Goal: Task Accomplishment & Management: Complete application form

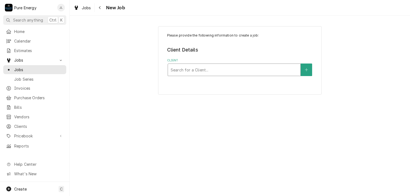
click at [184, 68] on div "Client" at bounding box center [233, 70] width 127 height 10
type input "Legacy"
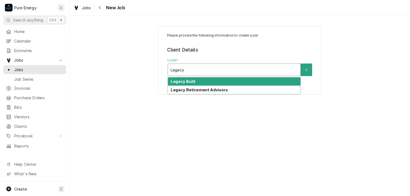
click at [196, 80] on div "Legacy Built" at bounding box center [234, 81] width 132 height 8
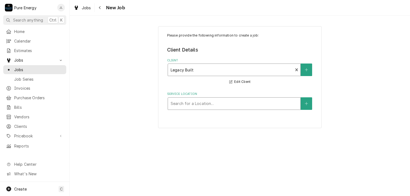
click at [247, 105] on div "Service Location" at bounding box center [233, 104] width 127 height 10
type input "2430"
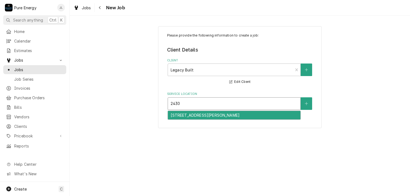
click at [210, 115] on div "2430 Township Rd, Paso Robles, CA 93446" at bounding box center [234, 115] width 132 height 8
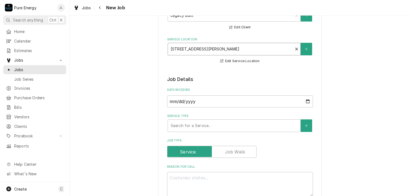
scroll to position [82, 0]
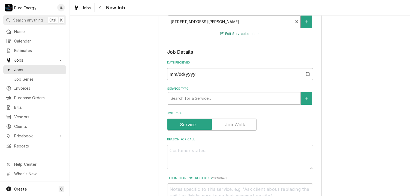
click at [243, 35] on button "Edit Service Location" at bounding box center [239, 34] width 41 height 7
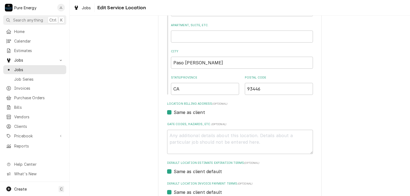
scroll to position [109, 0]
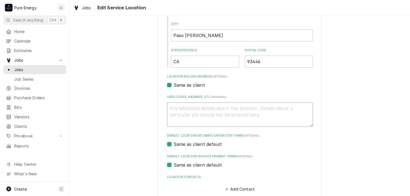
click at [196, 109] on textarea "Gate Codes, Hazards, etc. ( optional )" at bounding box center [240, 114] width 146 height 25
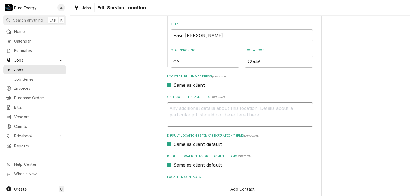
type textarea "x"
type textarea "0"
type textarea "x"
type textarea "03"
type textarea "x"
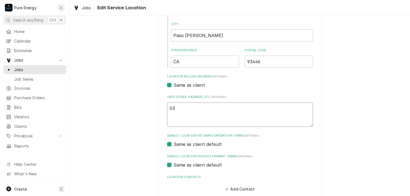
type textarea "035"
type textarea "x"
type textarea "0354"
type textarea "x"
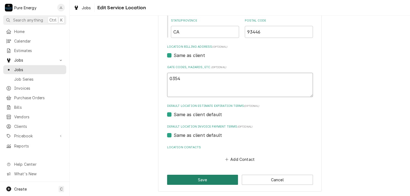
type textarea "0354"
click at [215, 178] on button "Save" at bounding box center [202, 180] width 71 height 10
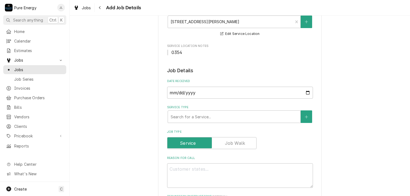
scroll to position [54, 0]
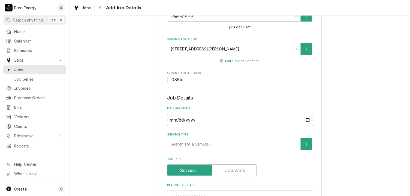
click at [236, 61] on button "Edit Service Location" at bounding box center [239, 61] width 41 height 7
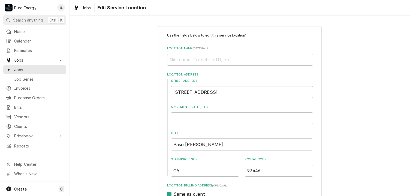
scroll to position [109, 0]
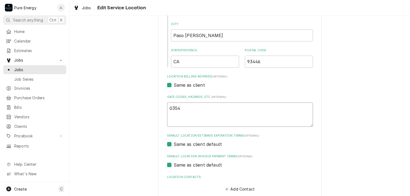
click at [167, 109] on textarea "0354" at bounding box center [240, 114] width 146 height 25
type textarea "x"
type textarea "G0354"
type textarea "x"
type textarea "Ga0354"
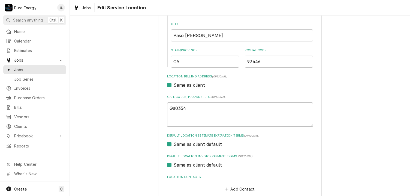
type textarea "x"
type textarea "Gat0354"
type textarea "x"
type textarea "Gate0354"
type textarea "x"
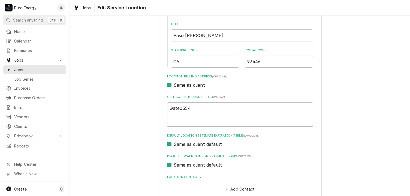
type textarea "Gate 0354"
type textarea "x"
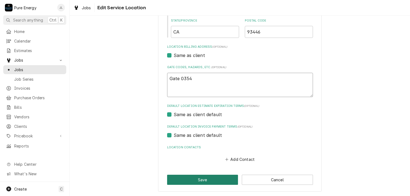
type textarea "Gate 0354"
click at [199, 181] on button "Save" at bounding box center [202, 180] width 71 height 10
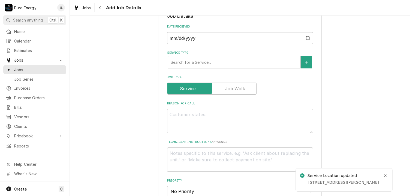
scroll to position [163, 0]
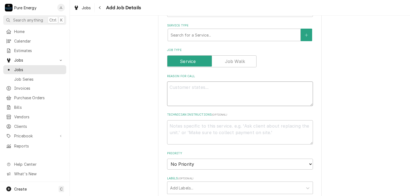
click at [204, 93] on textarea "Reason For Call" at bounding box center [240, 93] width 146 height 25
type textarea "x"
type textarea "N"
type textarea "x"
type textarea "Ne"
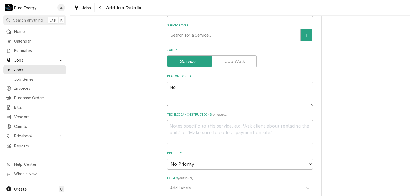
type textarea "x"
type textarea "Nee"
type textarea "x"
type textarea "Need"
type textarea "x"
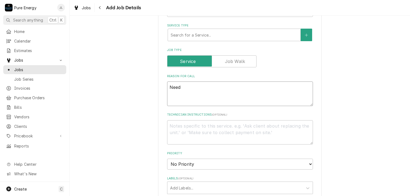
type textarea "Needs"
type textarea "x"
type textarea "Needs"
type textarea "x"
type textarea "Needs t"
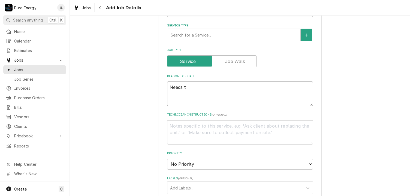
type textarea "x"
type textarea "Needs to"
type textarea "x"
type textarea "Needs to"
type textarea "x"
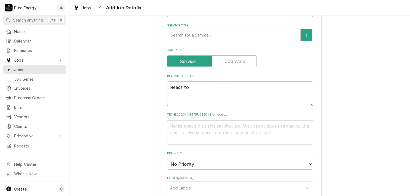
type textarea "Needs to m"
type textarea "x"
type textarea "Needs to"
type textarea "x"
type textarea "Needs to"
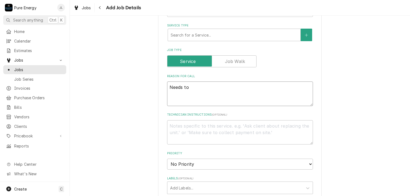
type textarea "x"
type textarea "Needs t"
type textarea "x"
type textarea "Needs"
type textarea "x"
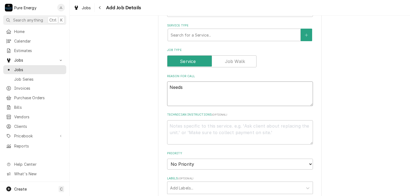
type textarea "Needs"
type textarea "x"
type textarea "Need"
type textarea "x"
type textarea "Nee"
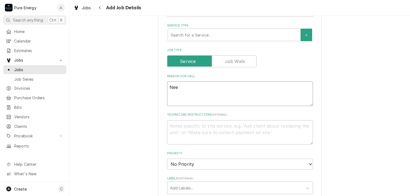
type textarea "x"
type textarea "Ne"
type textarea "x"
type textarea "N"
type textarea "x"
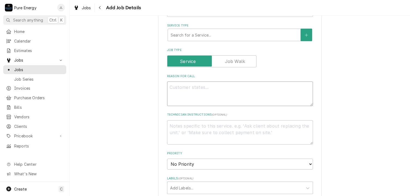
type textarea "x"
type textarea "I"
type textarea "x"
type textarea "In"
type textarea "x"
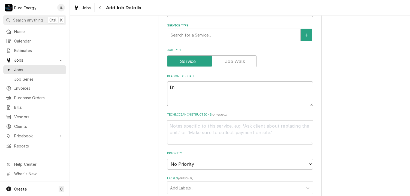
type textarea "In"
type textarea "x"
type textarea "In cl"
type textarea "x"
type textarea "In clo"
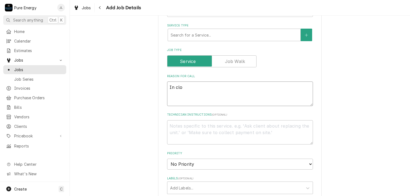
type textarea "x"
type textarea "In clos"
type textarea "x"
type textarea "In close"
type textarea "x"
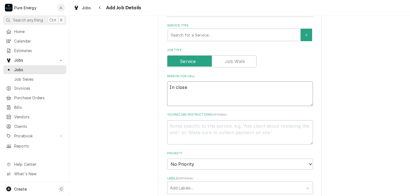
type textarea "In closet"
type textarea "x"
type textarea "In closet"
type textarea "x"
type textarea "In closet wi"
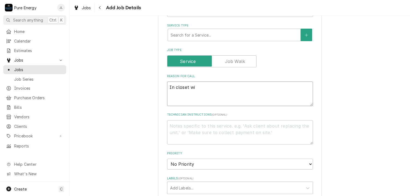
type textarea "x"
type textarea "In closet wit"
type textarea "x"
type textarea "In closet with"
type textarea "x"
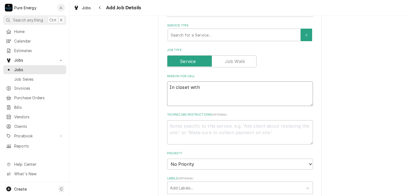
type textarea "In closet with"
type textarea "x"
type textarea "In closet with t"
type textarea "x"
type textarea "In closet with ta"
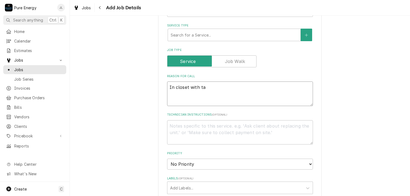
type textarea "x"
type textarea "In closet with tan"
type textarea "x"
type textarea "In closet with tank"
type textarea "x"
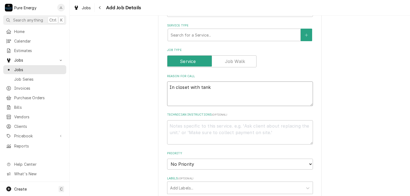
type textarea "In closet with tankl"
type textarea "x"
type textarea "In closet with tankle"
type textarea "x"
type textarea "In closet with tankles"
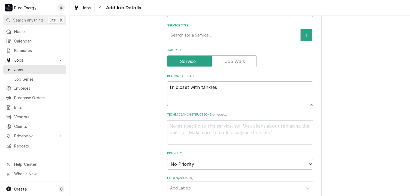
type textarea "x"
type textarea "In closet with tankless"
type textarea "x"
type textarea "In closet with tankless"
type textarea "x"
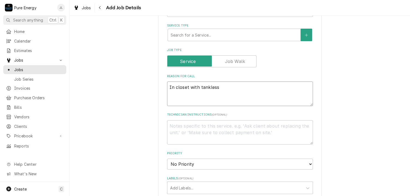
type textarea "In closet with tankless w"
type textarea "x"
type textarea "In closet with tankless wa"
type textarea "x"
type textarea "In closet with tankless wat"
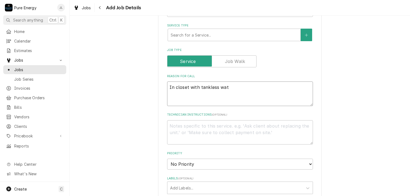
type textarea "x"
type textarea "In closet with tankless wate"
type textarea "x"
type textarea "In closet with tankless water"
type textarea "x"
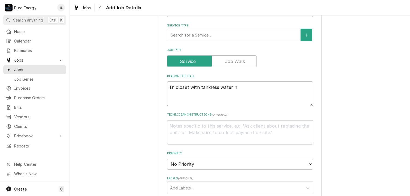
type textarea "In closet with tankless water he"
type textarea "x"
type textarea "In closet with tankless water hea"
type textarea "x"
type textarea "In closet with tankless water hear"
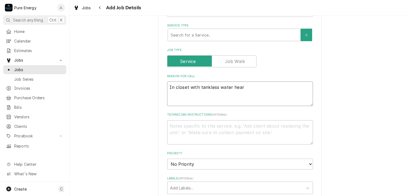
type textarea "x"
type textarea "In closet with tankless water hea"
type textarea "x"
type textarea "In closet with tankless water heat"
type textarea "x"
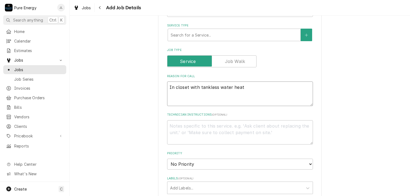
type textarea "In closet with tankless water heate"
type textarea "x"
type textarea "In closet with tankless water heater"
type textarea "x"
type textarea "In closet with tankless water heater,"
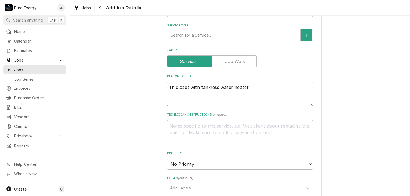
type textarea "x"
type textarea "In closet with tankless water heater,"
type textarea "x"
type textarea "In closet with tankless water heater, w"
type textarea "x"
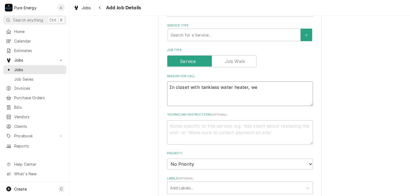
type textarea "In closet with tankless water heater, we"
type textarea "x"
type textarea "In closet with tankless water heater, we n"
type textarea "x"
type textarea "In closet with tankless water heater, we ne"
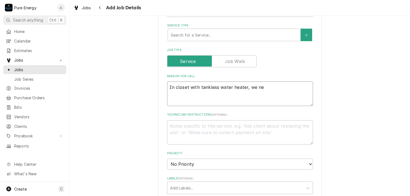
type textarea "x"
type textarea "In closet with tankless water heater, we nee"
type textarea "x"
type textarea "In closet with tankless water heater, we need"
type textarea "x"
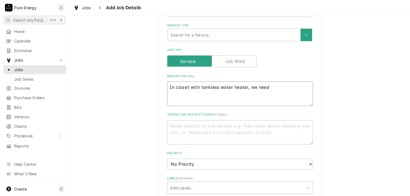
type textarea "In closet with tankless water heater, we need"
type textarea "x"
type textarea "In closet with tankless water heater, we need t"
type textarea "x"
type textarea "In closet with tankless water heater, we need to"
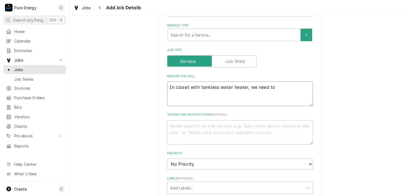
type textarea "x"
type textarea "In closet with tankless water heater, we need to"
type textarea "x"
type textarea "In closet with tankless water heater, we need to cl"
type textarea "x"
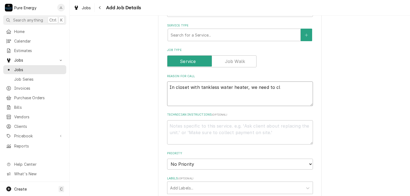
type textarea "In closet with tankless water heater, we need to cle"
type textarea "x"
type textarea "In closet with tankless water heater, we need to clea"
type textarea "x"
type textarea "In closet with tankless water heater, we need to cleau"
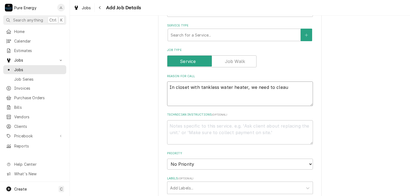
type textarea "x"
type textarea "In closet with tankless water heater, we need to clea"
type textarea "x"
type textarea "In closet with tankless water heater, we need to clean"
type textarea "x"
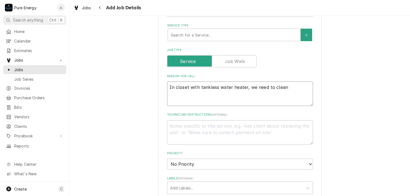
type textarea "In closet with tankless water heater, we need to cleanu"
type textarea "x"
type textarea "In closet with tankless water heater, we need to cleanup"
type textarea "x"
type textarea "In closet with tankless water heater, we need to cleanup"
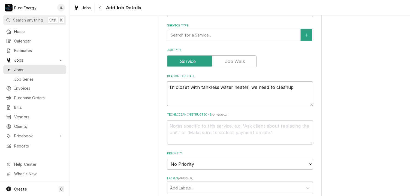
type textarea "x"
type textarea "In closet with tankless water heater, we need to cleanup t"
type textarea "x"
type textarea "In closet with tankless water heater, we need to cleanup th"
type textarea "x"
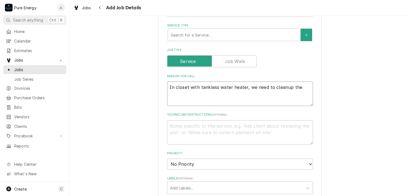
type textarea "In closet with tankless water heater, we need to cleanup the"
type textarea "x"
type textarea "In closet with tankless water heater, we need to cleanup the w"
type textarea "x"
type textarea "In closet with tankless water heater, we need to cleanup the wi"
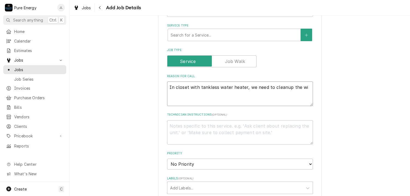
type textarea "x"
type textarea "In closet with tankless water heater, we need to cleanup the wiri"
type textarea "x"
type textarea "In closet with tankless water heater, we need to cleanup the wirin"
type textarea "x"
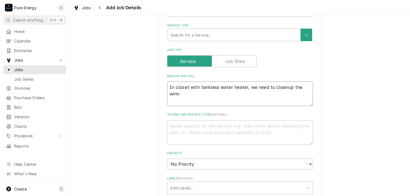
type textarea "In closet with tankless water heater, we need to cleanup the wiring"
type textarea "x"
type textarea "In closet with tankless water heater, we need to cleanup the wiring"
type textarea "x"
type textarea "In closet with tankless water heater, we need to cleanup the wiring s"
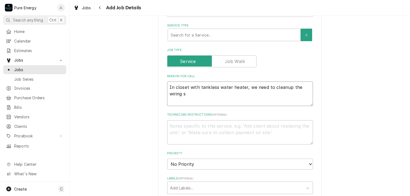
type textarea "x"
type textarea "In closet with tankless water heater, we need to cleanup the wiring so"
type textarea "x"
type textarea "In closet with tankless water heater, we need to cleanup the wiring so"
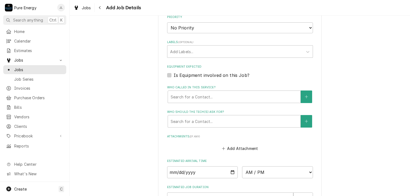
scroll to position [378, 0]
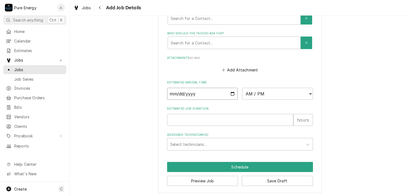
click at [230, 93] on input "Date" at bounding box center [202, 94] width 71 height 12
click at [309, 92] on select "AM / PM 6:00 AM 6:15 AM 6:30 AM 6:45 AM 7:00 AM 7:15 AM 7:30 AM 7:45 AM 8:00 AM…" at bounding box center [277, 94] width 71 height 12
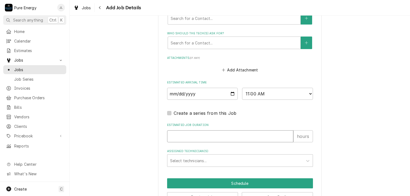
click at [191, 134] on input "Estimated Job Duration" at bounding box center [230, 136] width 126 height 12
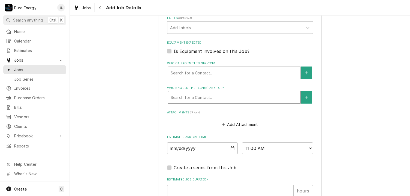
scroll to position [351, 0]
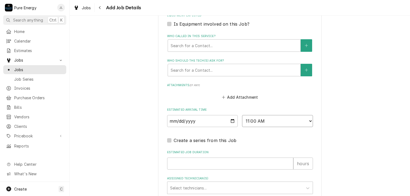
click at [306, 120] on select "AM / PM 6:00 AM 6:15 AM 6:30 AM 6:45 AM 7:00 AM 7:15 AM 7:30 AM 7:45 AM 8:00 AM…" at bounding box center [277, 121] width 71 height 12
click at [242, 115] on select "AM / PM 6:00 AM 6:15 AM 6:30 AM 6:45 AM 7:00 AM 7:15 AM 7:30 AM 7:45 AM 8:00 AM…" at bounding box center [277, 121] width 71 height 12
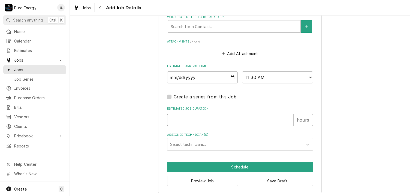
click at [174, 117] on input "Estimated Job Duration" at bounding box center [230, 120] width 126 height 12
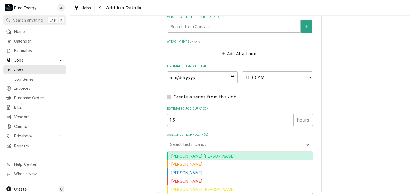
click at [208, 139] on div "Assigned Technician(s)" at bounding box center [235, 144] width 130 height 10
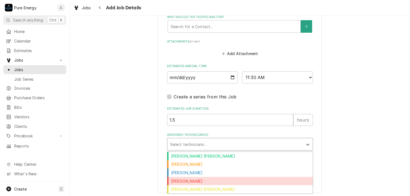
click at [193, 181] on div "[PERSON_NAME]" at bounding box center [239, 181] width 145 height 8
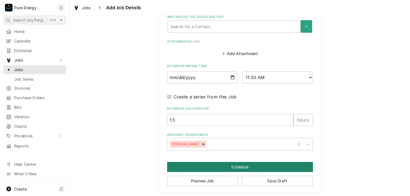
click at [216, 162] on button "Schedule" at bounding box center [240, 167] width 146 height 10
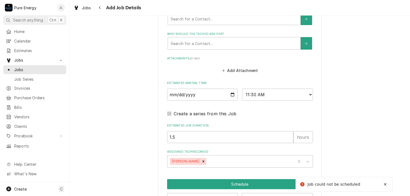
scroll to position [171, 0]
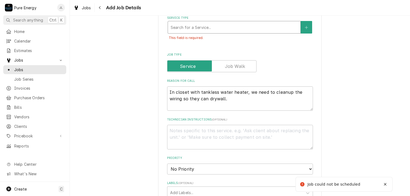
click at [218, 26] on div "Service Type" at bounding box center [233, 27] width 127 height 10
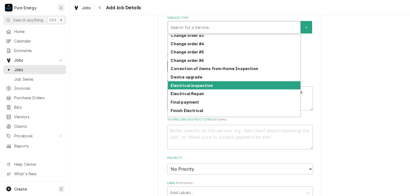
scroll to position [168, 0]
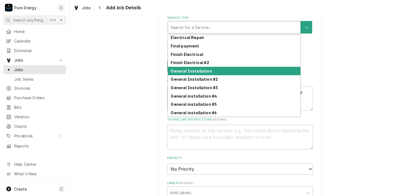
click at [205, 67] on div "General Installation" at bounding box center [234, 71] width 132 height 8
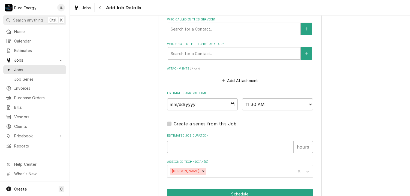
scroll to position [416, 0]
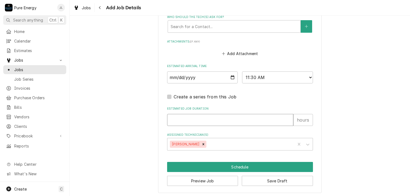
click at [199, 117] on input "Estimated Job Duration" at bounding box center [230, 120] width 126 height 12
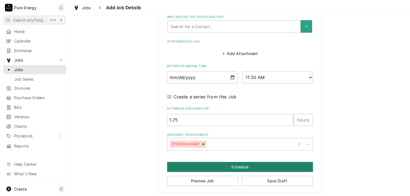
click at [224, 163] on button "Schedule" at bounding box center [240, 167] width 146 height 10
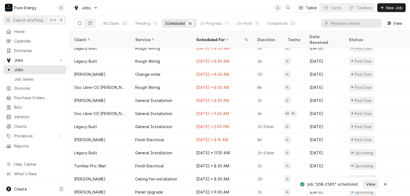
scroll to position [5, 0]
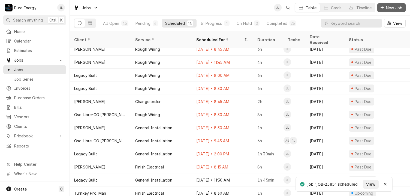
click at [390, 4] on button "New Job" at bounding box center [391, 7] width 28 height 9
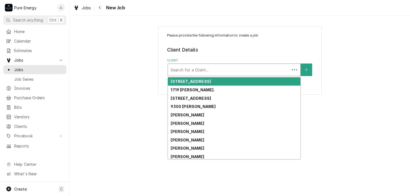
click at [198, 65] on div "Client" at bounding box center [228, 70] width 116 height 10
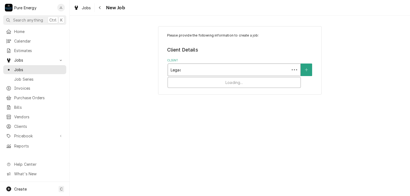
type input "Legacy"
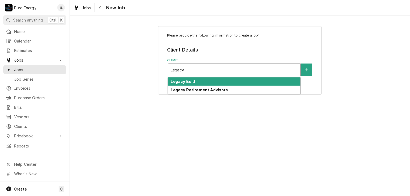
click at [188, 81] on strong "Legacy Built" at bounding box center [182, 81] width 25 height 5
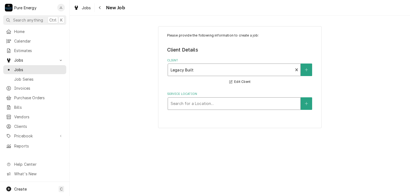
click at [187, 102] on div "Service Location" at bounding box center [233, 104] width 127 height 10
type input "Hog"
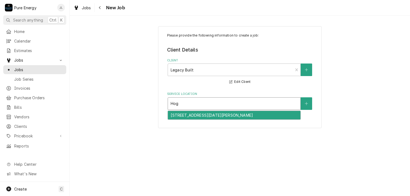
click at [195, 116] on div "[STREET_ADDRESS][DATE][PERSON_NAME]" at bounding box center [234, 115] width 132 height 8
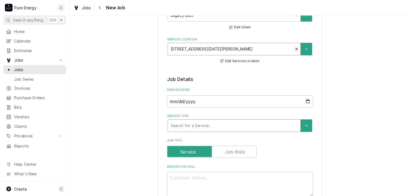
scroll to position [82, 0]
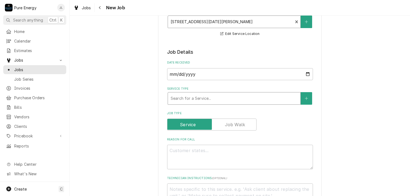
click at [202, 97] on div "Service Type" at bounding box center [233, 98] width 127 height 10
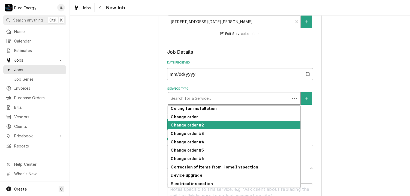
scroll to position [85, 0]
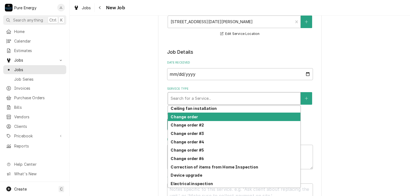
click at [210, 113] on div "Change order" at bounding box center [234, 116] width 132 height 8
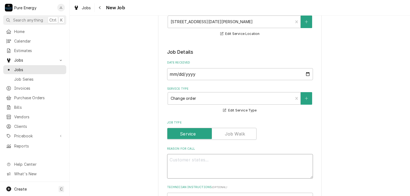
click at [187, 163] on textarea "Reason For Call" at bounding box center [240, 166] width 146 height 25
type textarea "x"
type textarea "T"
type textarea "x"
type textarea "Th"
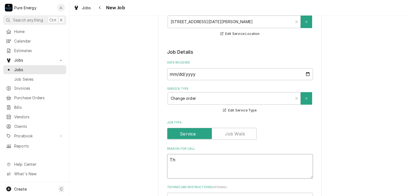
type textarea "x"
type textarea "The"
type textarea "x"
type textarea "The"
type textarea "x"
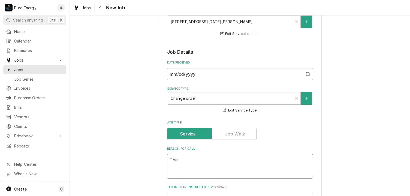
type textarea "The a"
type textarea "x"
type textarea "The au"
type textarea "x"
type textarea "The audi"
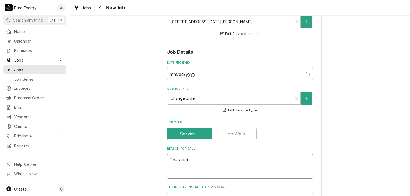
type textarea "x"
type textarea "The audio"
type textarea "x"
type textarea "The audio"
type textarea "x"
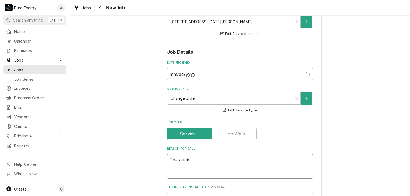
type textarea "The audio g"
type textarea "x"
type textarea "The audio gu"
type textarea "x"
type textarea "The audio guy"
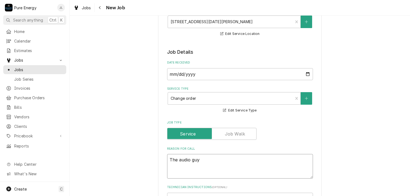
type textarea "x"
type textarea "The audio guy"
type textarea "x"
type textarea "The audio guy n"
type textarea "x"
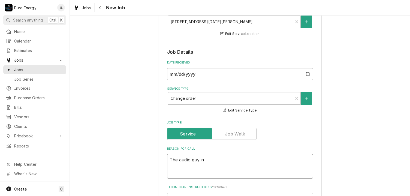
type textarea "The audio guy ne"
type textarea "x"
type textarea "The audio [PERSON_NAME]"
type textarea "x"
type textarea "The audio guy need"
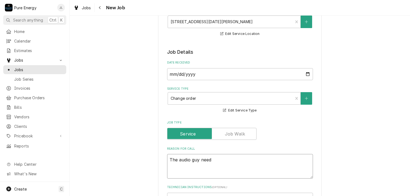
type textarea "x"
type textarea "The audio guy needs"
type textarea "x"
type textarea "The audio guy needs"
type textarea "x"
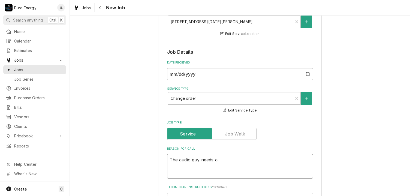
type textarea "The audio guy needs a"
type textarea "x"
type textarea "The audio guy needs a d"
type textarea "x"
type textarea "The audio guy needs a di"
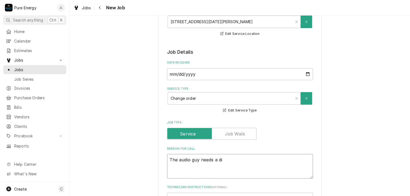
type textarea "x"
type textarea "The audio guy needs a dir"
type textarea "x"
type textarea "The audio guy needs a dire"
type textarea "x"
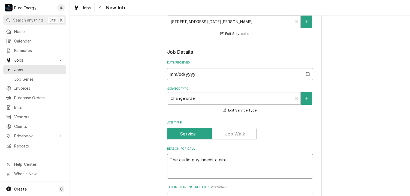
type textarea "The audio guy needs a direc"
type textarea "x"
type textarea "The audio guy needs a direct"
type textarea "x"
type textarea "The audio guy needs a direct"
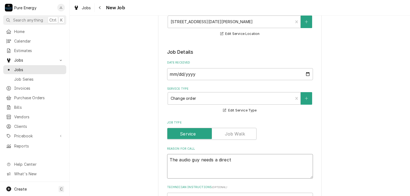
type textarea "x"
type textarea "The audio guy needs a direct r"
type textarea "x"
type textarea "The audio guy needs a direct ru"
type textarea "x"
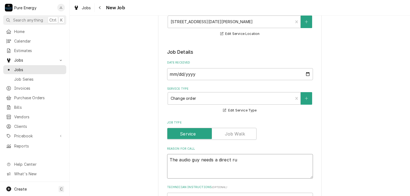
type textarea "The audio guy needs a direct run"
type textarea "x"
type textarea "The audio guy needs a direct run"
type textarea "x"
type textarea "The audio guy needs a direct run to"
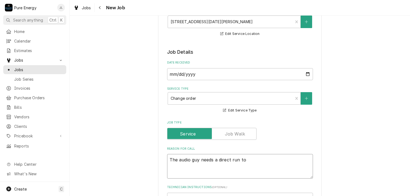
type textarea "x"
type textarea "The audio guy needs a direct run to"
type textarea "x"
type textarea "The audio guy needs a direct run to u"
type textarea "x"
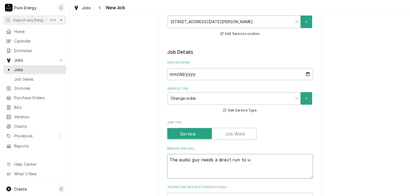
type textarea "The audio guy needs a direct run to un"
type textarea "x"
type textarea "The audio guy needs a direct run to und"
type textarea "x"
type textarea "The audio guy needs a direct run to under"
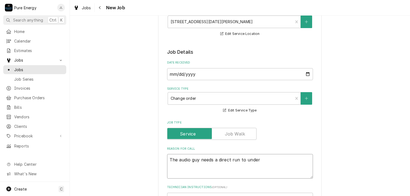
type textarea "x"
type textarea "The audio guy needs a direct run to under"
type textarea "x"
type textarea "The audio guy needs a direct run to under th"
type textarea "x"
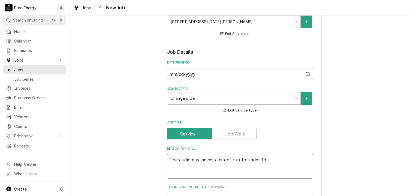
type textarea "The audio guy needs a direct run to under the"
type textarea "x"
type textarea "The audio guy needs a direct run to under the"
type textarea "x"
type textarea "The audio guy needs a direct run to under the s"
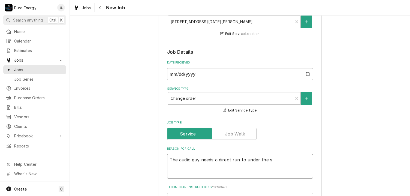
type textarea "x"
type textarea "The audio guy needs a direct run to under the st"
type textarea "x"
type textarea "The audio guy needs a direct run to under the sta"
type textarea "x"
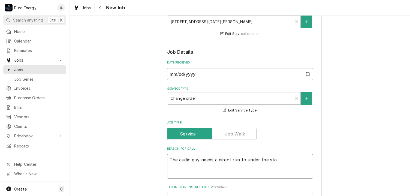
type textarea "The audio guy needs a direct run to under the stat"
type textarea "x"
type textarea "The audio guy needs a direct run to under the sta"
type textarea "x"
type textarea "The audio guy needs a direct run to under the stai"
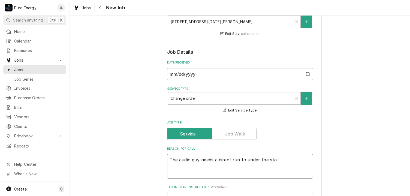
type textarea "x"
type textarea "The audio guy needs a direct run to under the stair"
type textarea "x"
type textarea "The audio guy needs a direct run to under the stairs"
type textarea "x"
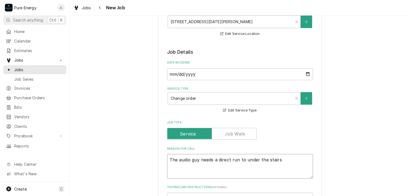
type textarea "The audio guy needs a direct run to under the stairs"
type textarea "x"
type textarea "The audio guy needs a direct run to under the stairs"
type textarea "x"
type textarea "The audio guy needs a direct run to under the stairs."
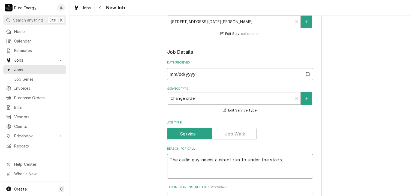
type textarea "x"
type textarea "The audio guy needs a direct run to under the stairs."
type textarea "x"
type textarea "The audio guy needs a direct run to under the stairs."
type textarea "x"
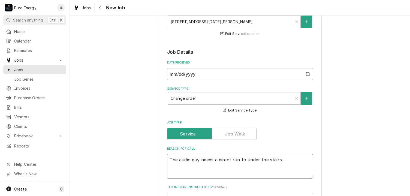
type textarea "The audio guy needs a direct run to under the stairs. L"
type textarea "x"
type textarea "The audio guy needs a direct run to under the stairs. Le"
type textarea "x"
type textarea "The audio guy needs a direct run to under the stairs. Let"
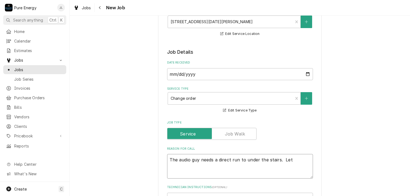
type textarea "x"
type textarea "The audio guy needs a direct run to under the stairs. Lets"
type textarea "x"
type textarea "The audio guy needs a direct run to under the stairs. Lets p"
type textarea "x"
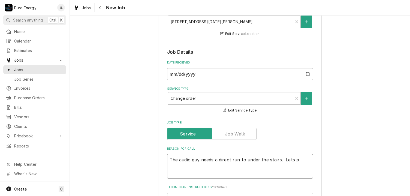
type textarea "The audio guy needs a direct run to under the stairs. Lets pu"
type textarea "x"
type textarea "The audio guy needs a direct run to under the stairs. Lets put"
type textarea "x"
type textarea "The audio guy needs a direct run to under the stairs. Lets put a"
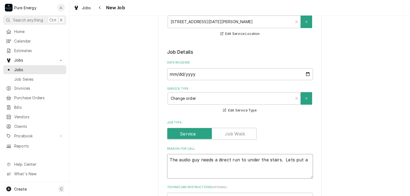
type textarea "x"
type textarea "The audio guy needs a direct run to under the stairs. Lets put a"
type textarea "x"
type textarea "The audio guy needs a direct run to under the stairs. Lets put a 4"
type textarea "x"
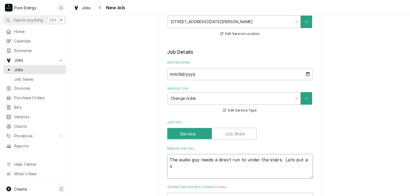
type textarea "The audio guy needs a direct run to under the stairs. Lets put a 4"
type textarea "x"
type textarea "The audio guy needs a direct run to under the stairs. Lets put a 4 g"
type textarea "x"
type textarea "The audio guy needs a direct run to under the stairs. Lets put a 4 ga"
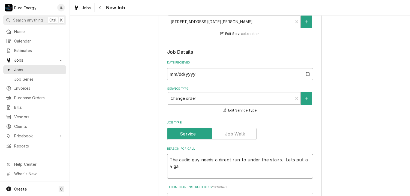
type textarea "x"
type textarea "The audio guy needs a direct run to under the stairs. Lets put a 4 gan"
type textarea "x"
type textarea "The audio guy needs a direct run to under the stairs. Lets put a 4 gang"
type textarea "x"
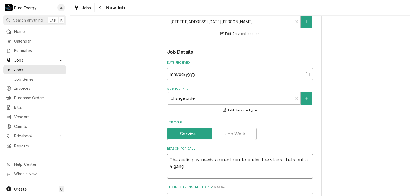
type textarea "The audio guy needs a direct run to under the stairs. Lets put a 4 gan"
type textarea "x"
type textarea "The audio guy needs a direct run to under the stairs. Lets put a 4 ga"
type textarea "x"
type textarea "The audio guy needs a direct run to under the stairs. Lets put a 4 g"
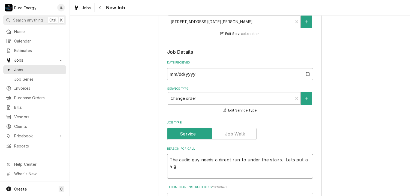
type textarea "x"
type textarea "The audio guy needs a direct run to under the stairs. Lets put a 4"
type textarea "x"
type textarea "The audio guy needs a direct run to under the stairs. Lets put a 4"
type textarea "x"
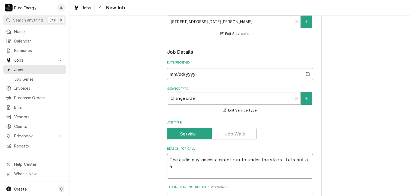
type textarea "The audio guy needs a direct run to under the stairs. Lets put a"
type textarea "x"
type textarea "The audio guy needs a direct run to under the stairs. Lets put a t"
type textarea "x"
type textarea "The audio guy needs a direct run to under the stairs. Lets put a two"
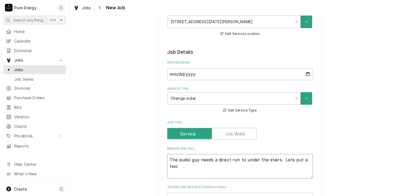
type textarea "x"
type textarea "The audio guy needs a direct run to under the stairs. Lets put a two"
type textarea "x"
type textarea "The audio guy needs a direct run to under the stairs. Lets put a two g"
type textarea "x"
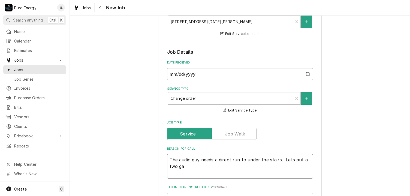
type textarea "The audio guy needs a direct run to under the stairs. Lets put a two gan"
type textarea "x"
type textarea "The audio guy needs a direct run to under the stairs. Lets put a two gang"
type textarea "x"
type textarea "The audio guy needs a direct run to under the stairs. Lets put a two gang bo"
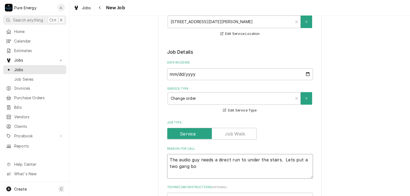
type textarea "x"
type textarea "The audio guy needs a direct run to under the stairs. Lets put a two gang box"
type textarea "x"
type textarea "The audio guy needs a direct run to under the stairs. Lets put a two gang box a"
type textarea "x"
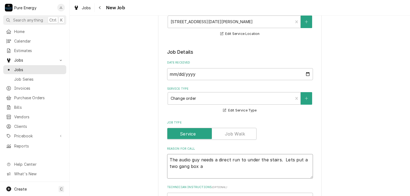
type textarea "The audio guy needs a direct run to under the stairs. Lets put a two gang box an"
type textarea "x"
type textarea "The audio guy needs a direct run to under the stairs. Lets put a two gang box a…"
type textarea "x"
type textarea "The audio guy needs a direct run to under the stairs. Lets put a two gang box a…"
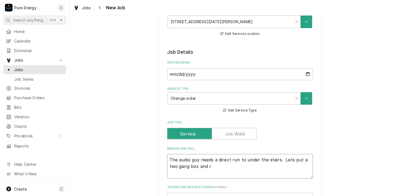
type textarea "x"
type textarea "The audio guy needs a direct run to under the stairs. Lets put a two gang box a…"
type textarea "x"
type textarea "The audio guy needs a direct run to under the stairs. Lets put a two gang box a…"
type textarea "x"
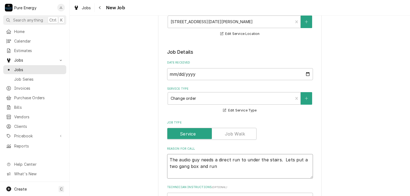
type textarea "The audio guy needs a direct run to under the stairs. Lets put a two gang box a…"
type textarea "x"
type textarea "The audio guy needs a direct run to under the stairs. Lets put a two gang box a…"
type textarea "x"
type textarea "The audio guy needs a direct run to under the stairs. Lets put a two gang box a…"
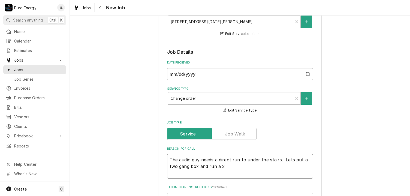
type textarea "x"
type textarea "The audio guy needs a direct run to under the stairs. Lets put a two gang box a…"
type textarea "x"
type textarea "The audio guy needs a direct run to under the stairs. Lets put a two gang box a…"
type textarea "x"
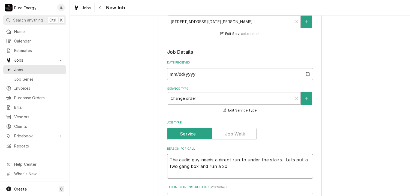
type textarea "The audio guy needs a direct run to under the stairs. Lets put a two gang box a…"
type textarea "x"
type textarea "The audio guy needs a direct run to under the stairs. Lets put a two gang box a…"
type textarea "x"
type textarea "The audio guy needs a direct run to under the stairs. Lets put a two gang box a…"
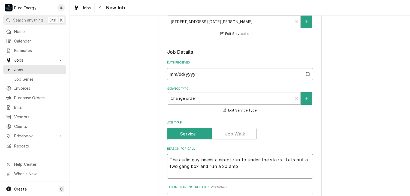
type textarea "x"
type textarea "The audio guy needs a direct run to under the stairs. Lets put a two gang box a…"
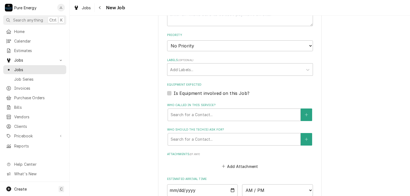
scroll to position [354, 0]
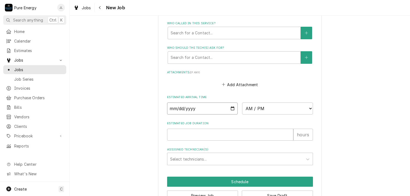
click at [231, 107] on input "Date" at bounding box center [202, 108] width 71 height 12
click at [307, 105] on select "AM / PM 6:00 AM 6:15 AM 6:30 AM 6:45 AM 7:00 AM 7:15 AM 7:30 AM 7:45 AM 8:00 AM…" at bounding box center [277, 108] width 71 height 12
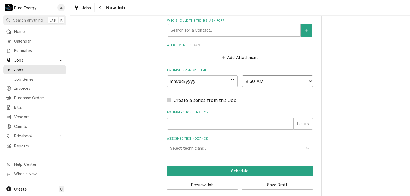
scroll to position [385, 0]
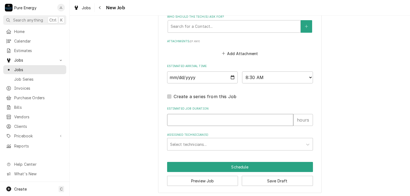
click at [224, 118] on input "Estimated Job Duration" at bounding box center [230, 120] width 126 height 12
click at [217, 141] on div "Assigned Technician(s)" at bounding box center [235, 144] width 130 height 10
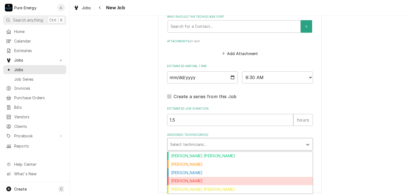
click at [203, 179] on div "[PERSON_NAME]" at bounding box center [239, 181] width 145 height 8
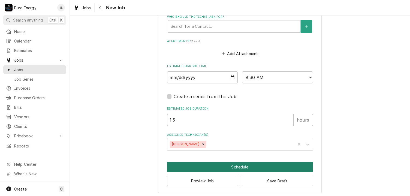
click at [237, 162] on button "Schedule" at bounding box center [240, 167] width 146 height 10
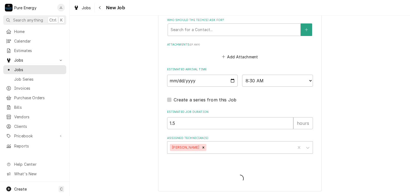
scroll to position [380, 0]
